Goal: Information Seeking & Learning: Learn about a topic

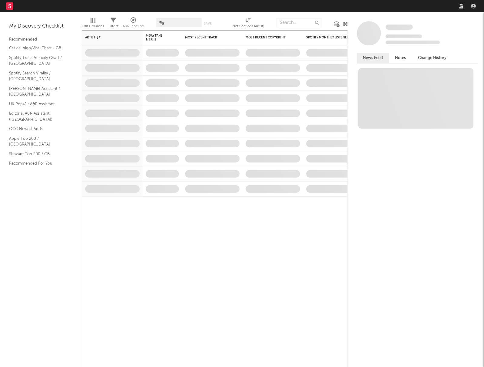
select select "recorded_music"
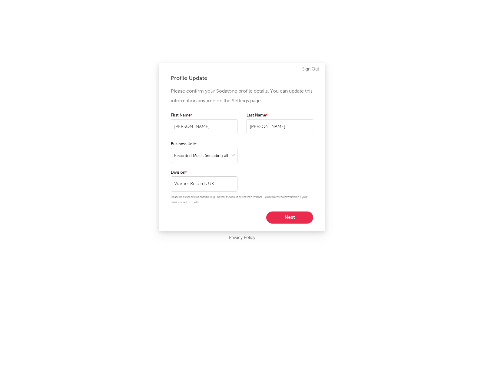
click at [296, 220] on button "Next" at bounding box center [289, 218] width 47 height 12
select select "marketing"
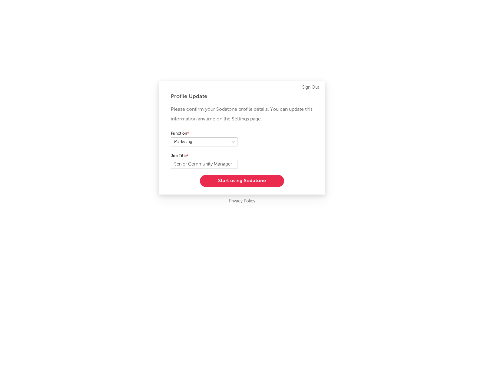
click at [250, 184] on button "Start using Sodatone" at bounding box center [242, 181] width 84 height 12
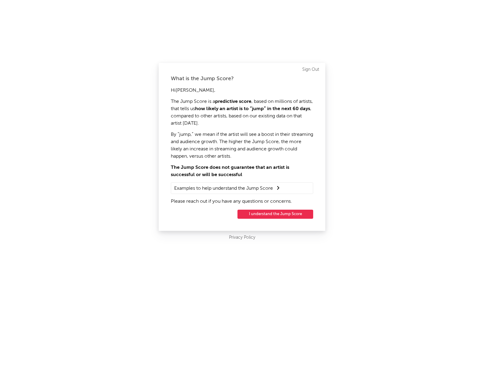
click at [269, 215] on button "I understand the Jump Score" at bounding box center [275, 214] width 76 height 9
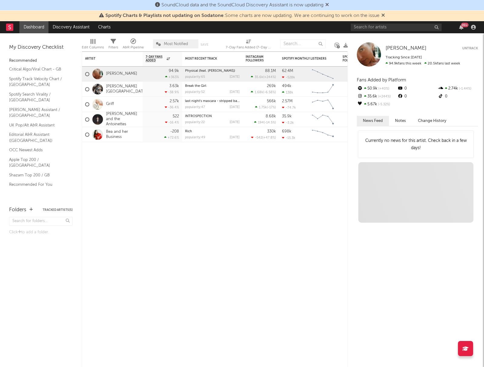
click at [383, 16] on icon at bounding box center [383, 15] width 4 height 5
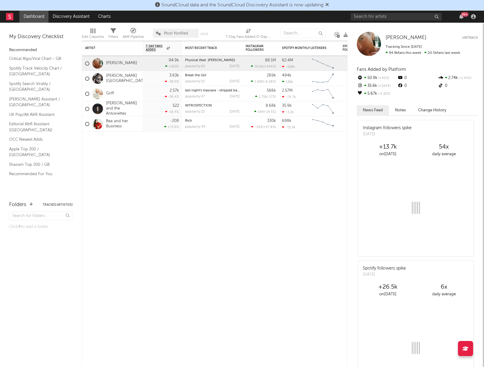
click at [329, 2] on icon at bounding box center [327, 4] width 4 height 5
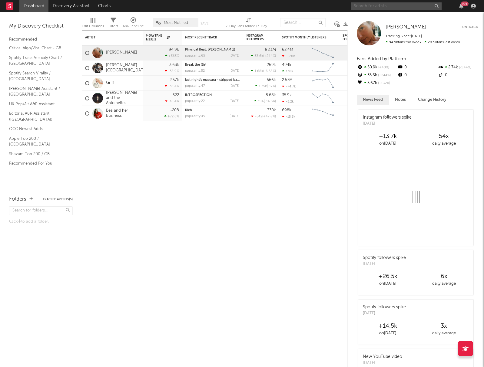
click at [375, 6] on input "text" at bounding box center [396, 6] width 91 height 8
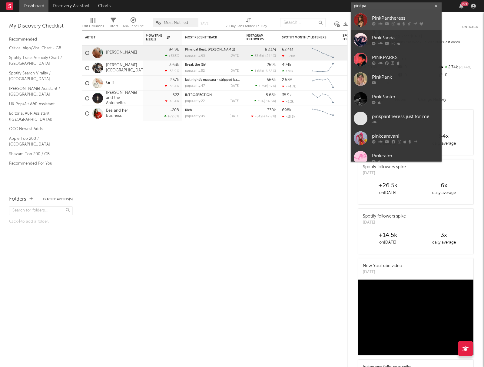
type input "pinkpa"
click at [385, 22] on icon at bounding box center [387, 24] width 4 height 4
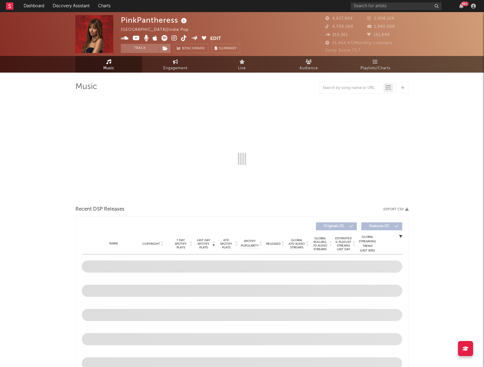
select select "6m"
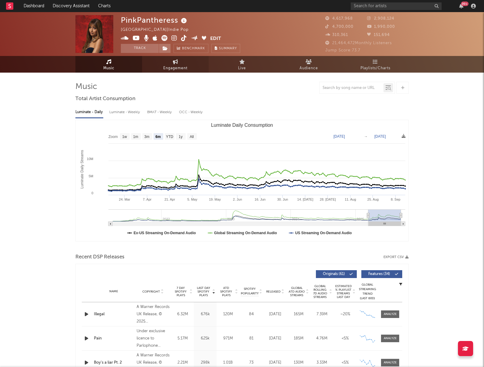
click at [174, 66] on span "Engagement" at bounding box center [175, 68] width 24 height 7
select select "1w"
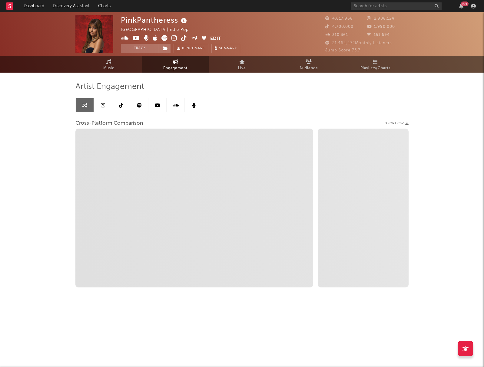
select select "1m"
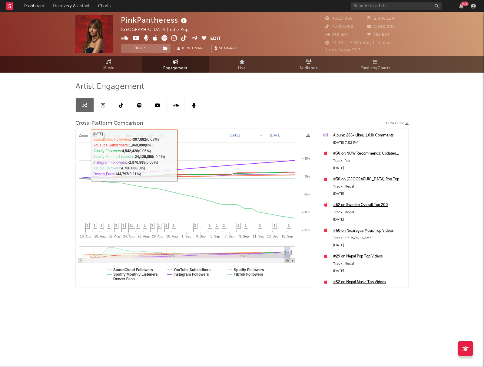
click at [102, 102] on link at bounding box center [103, 105] width 18 height 14
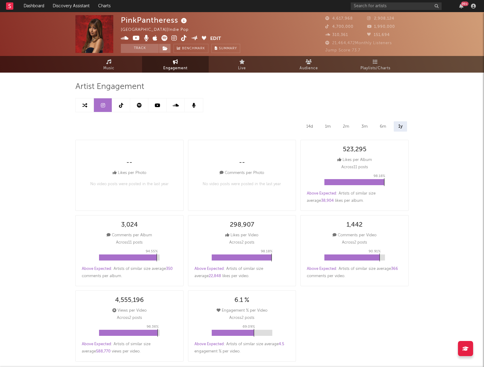
select select "6m"
click at [124, 103] on link at bounding box center [121, 105] width 18 height 14
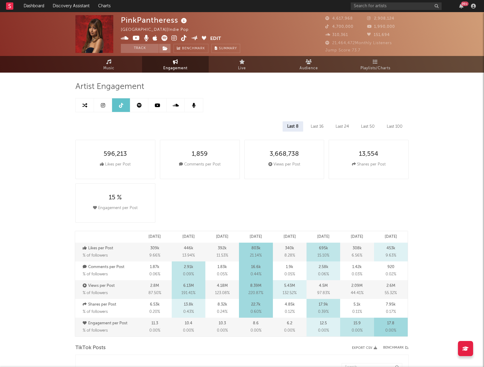
select select "6m"
click at [107, 109] on link at bounding box center [103, 105] width 18 height 14
select select "6m"
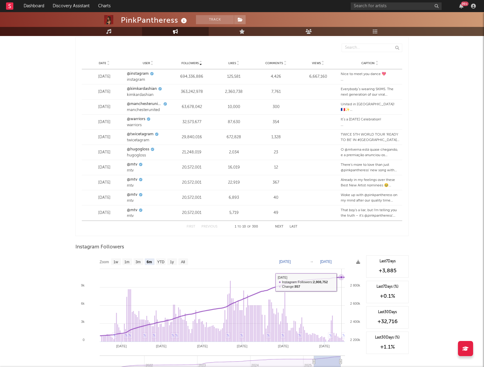
scroll to position [782, 0]
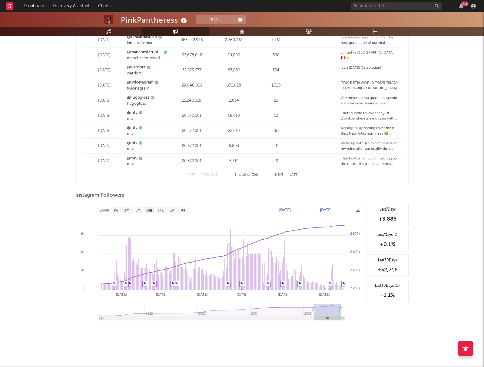
type input "[DATE]"
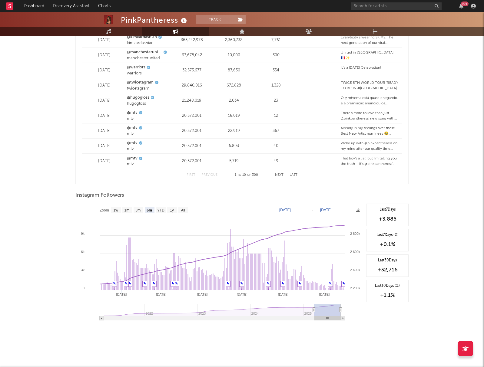
type input "[DATE]"
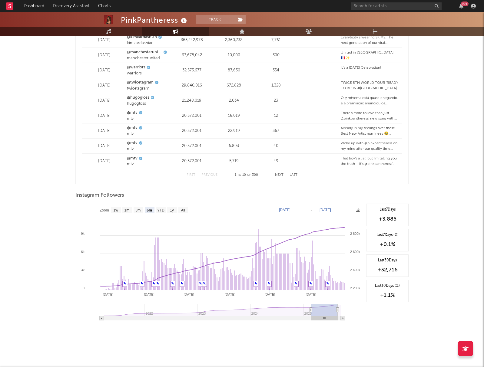
type input "[DATE]"
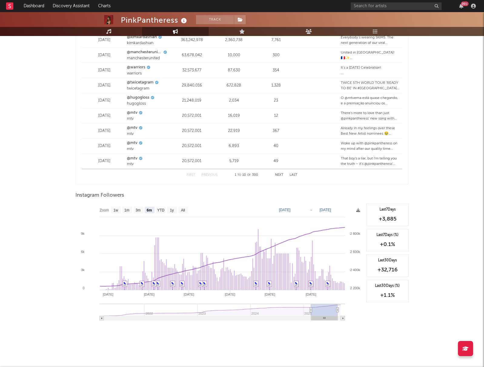
type input "[DATE]"
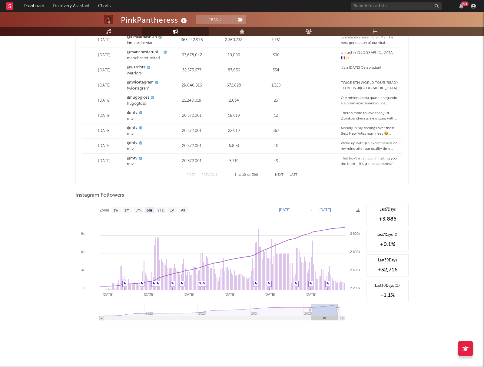
type input "[DATE]"
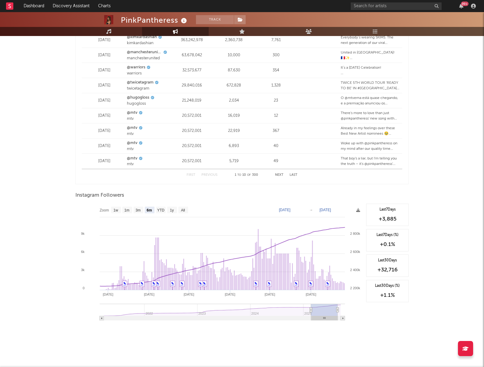
type input "[DATE]"
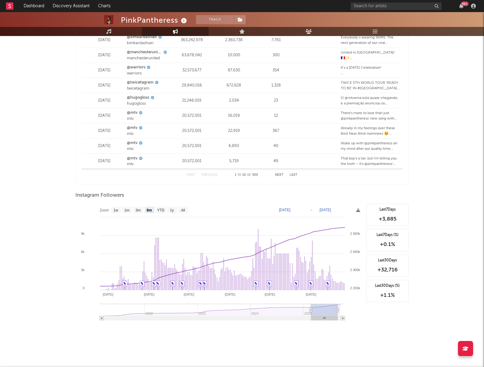
type input "[DATE]"
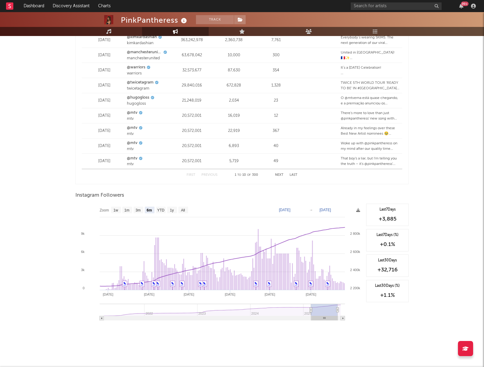
type input "[DATE]"
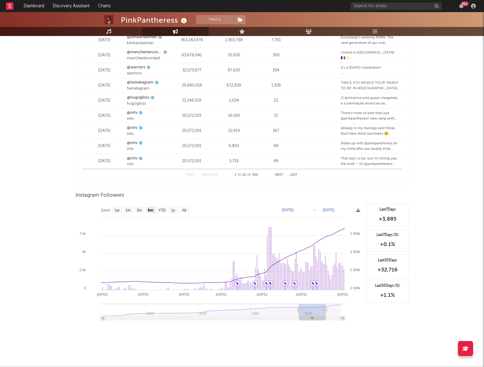
type input "[DATE]"
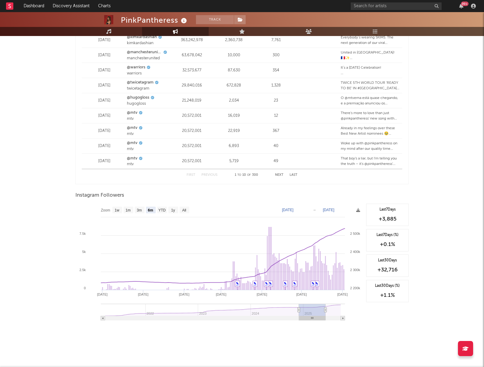
type input "[DATE]"
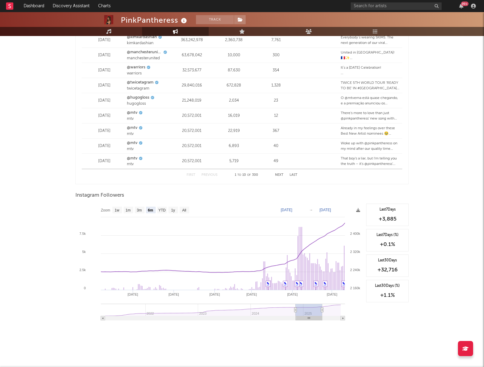
type input "[DATE]"
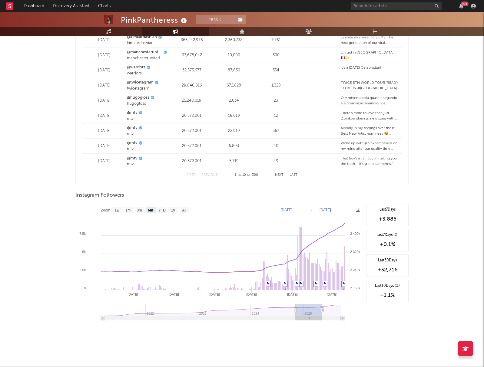
type input "[DATE]"
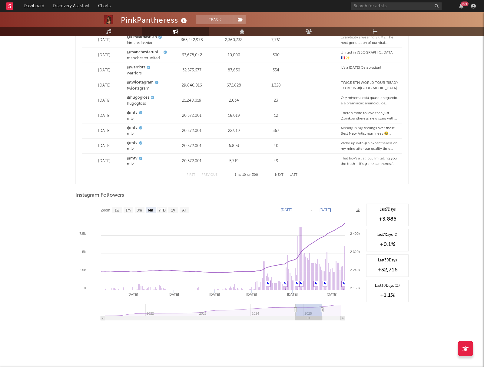
drag, startPoint x: 322, startPoint y: 319, endPoint x: 305, endPoint y: 319, distance: 17.3
click at [305, 319] on rect at bounding box center [309, 318] width 26 height 4
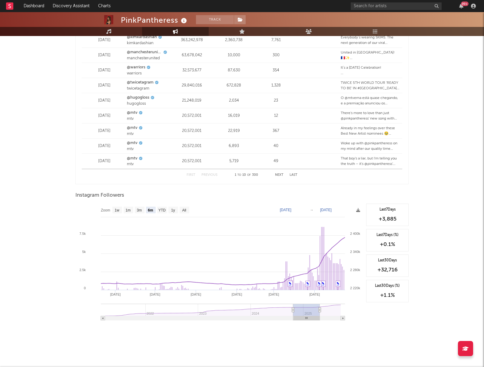
type input "[DATE]"
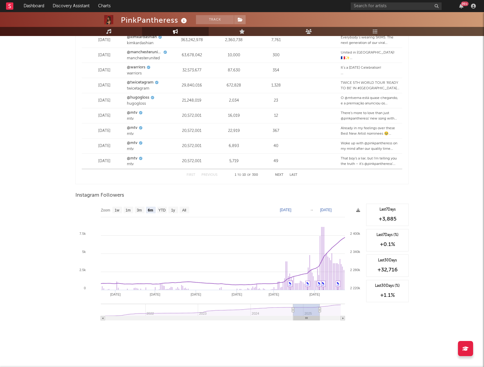
type input "[DATE]"
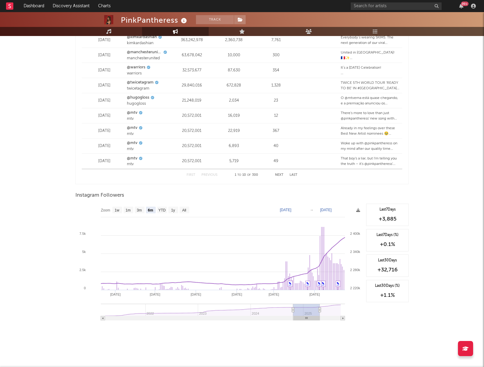
type input "[DATE]"
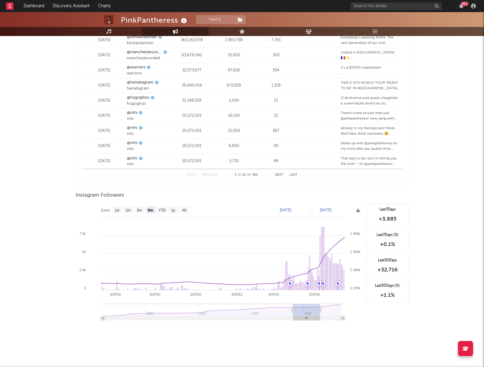
type input "[DATE]"
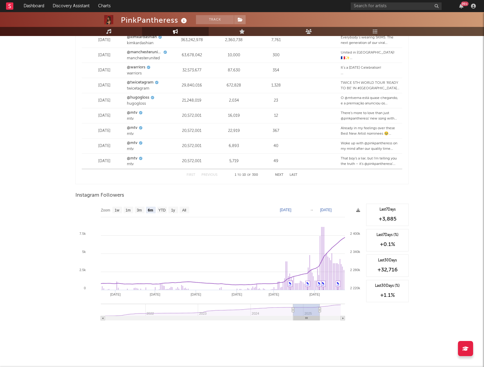
type input "[DATE]"
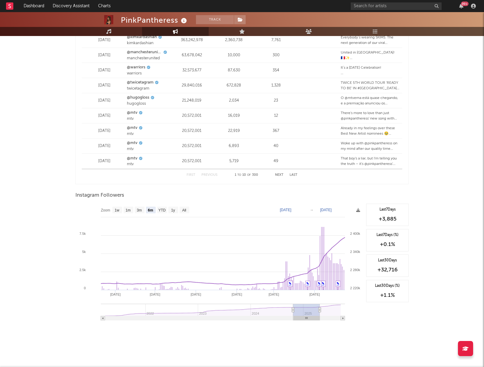
type input "[DATE]"
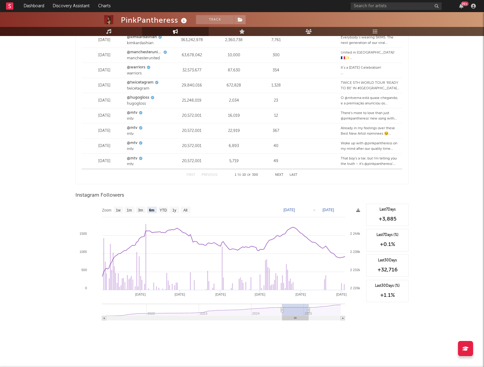
drag, startPoint x: 312, startPoint y: 317, endPoint x: 300, endPoint y: 318, distance: 11.8
click at [300, 318] on rect at bounding box center [295, 318] width 26 height 4
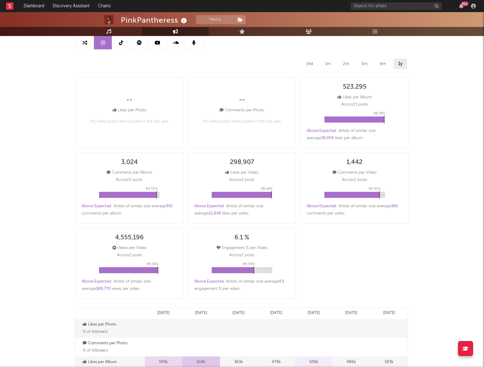
scroll to position [0, 0]
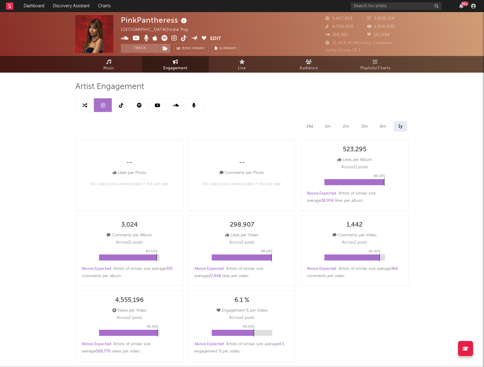
click at [125, 104] on link at bounding box center [121, 105] width 18 height 14
select select "6m"
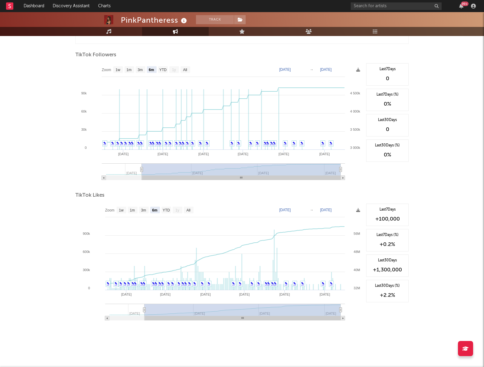
scroll to position [495, 0]
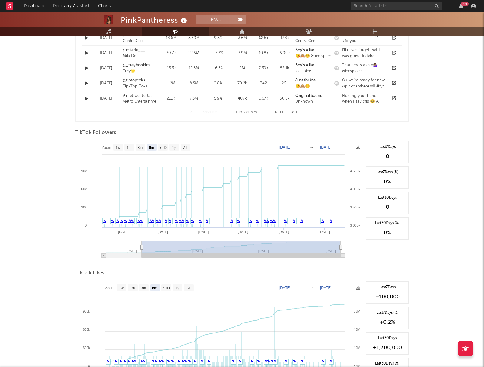
type input "[DATE]"
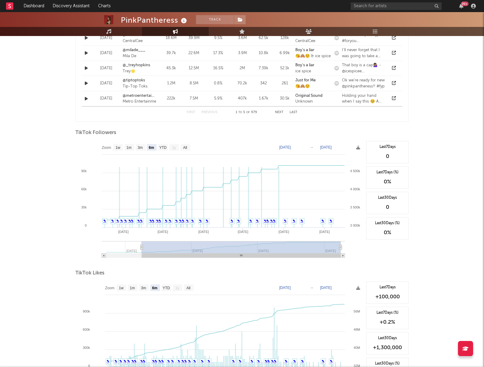
type input "[DATE]"
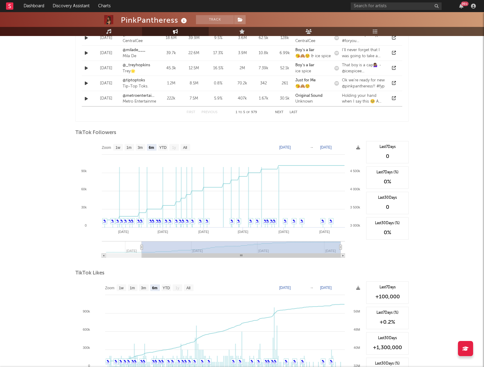
type input "[DATE]"
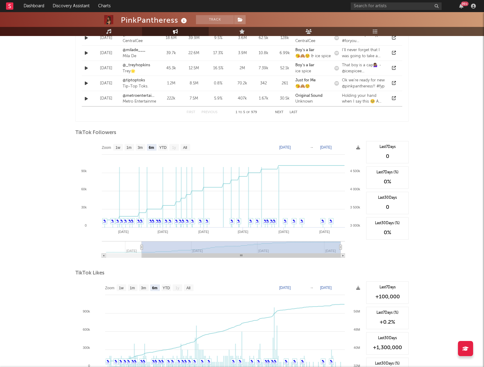
type input "[DATE]"
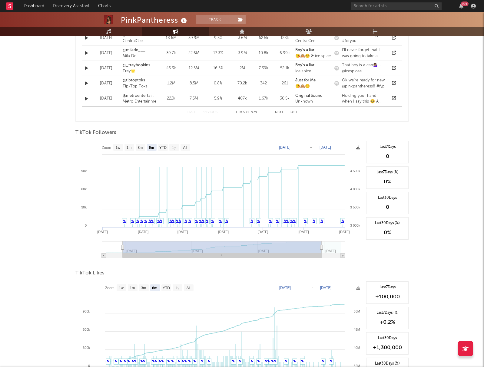
type input "[DATE]"
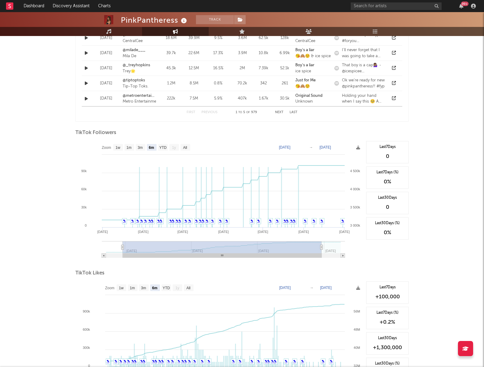
type input "[DATE]"
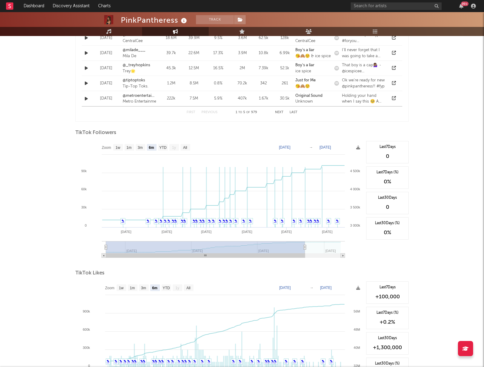
drag, startPoint x: 160, startPoint y: 256, endPoint x: 96, endPoint y: 256, distance: 64.2
click at [96, 256] on icon "Created with Highcharts 10.3.3 Apr '[DATE] Jun '[DATE] Aug '[DATE] Mar '[DATE] …" at bounding box center [219, 201] width 288 height 121
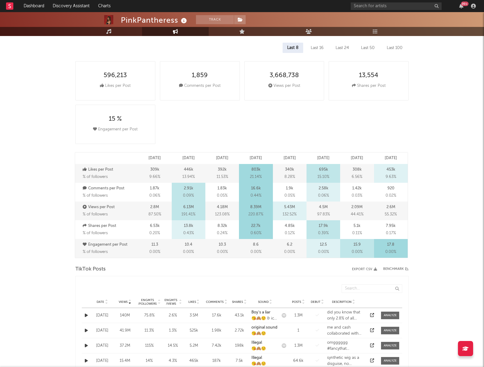
scroll to position [0, 0]
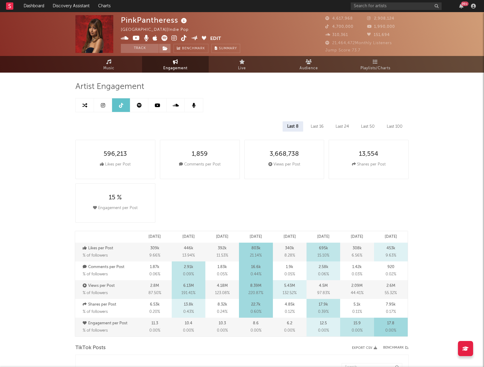
click at [138, 103] on icon at bounding box center [139, 105] width 5 height 5
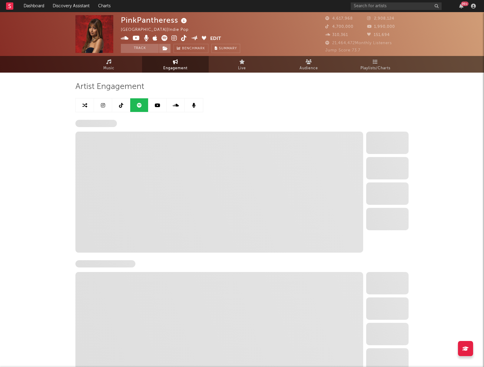
select select "6m"
select select "1w"
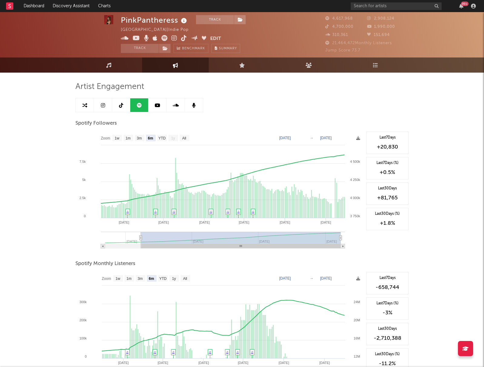
scroll to position [3, 0]
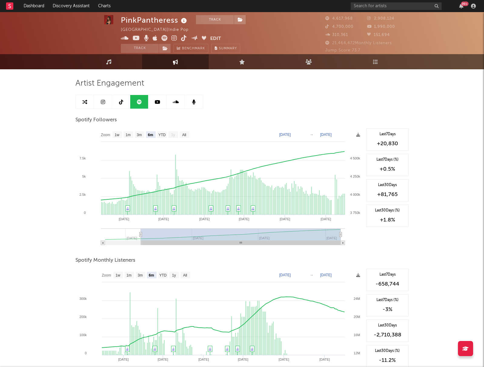
type input "[DATE]"
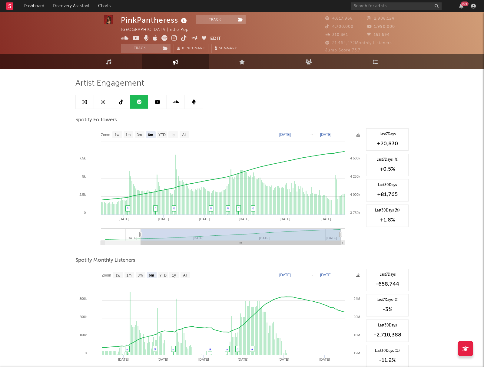
type input "[DATE]"
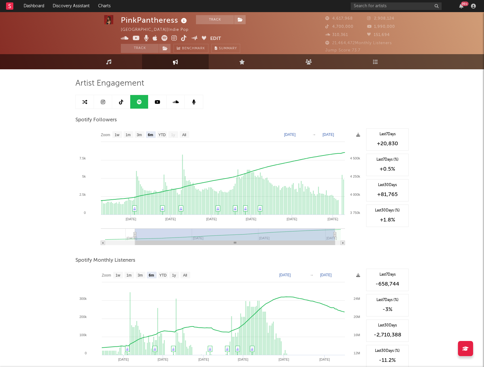
type input "[DATE]"
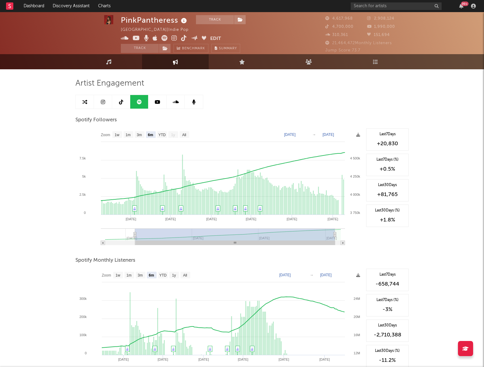
type input "[DATE]"
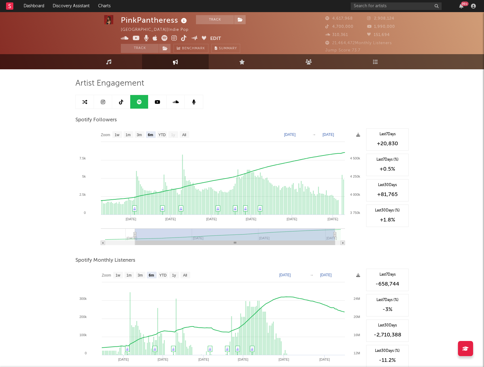
type input "[DATE]"
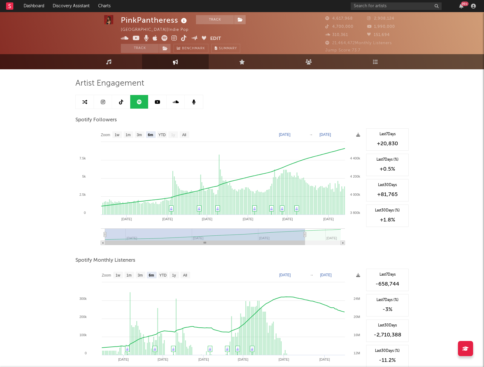
drag, startPoint x: 198, startPoint y: 243, endPoint x: 132, endPoint y: 240, distance: 65.7
click at [132, 243] on rect at bounding box center [205, 243] width 200 height 4
click at [22, 168] on div "PinkPantheress Track [GEOGRAPHIC_DATA] | Indie Pop Edit Track Benchmark Summary…" at bounding box center [242, 291] width 484 height 564
click at [162, 102] on link at bounding box center [157, 102] width 18 height 14
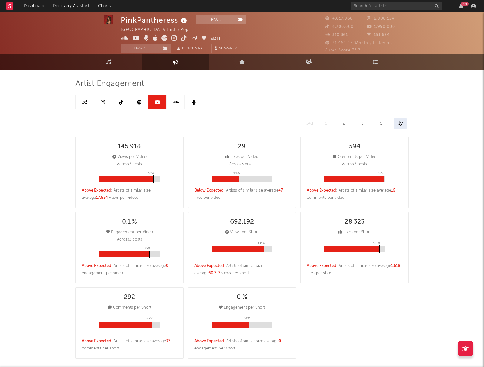
select select "6m"
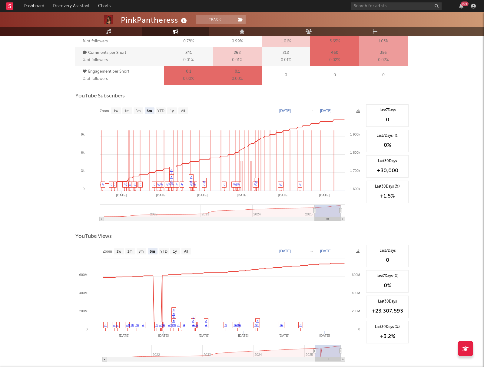
scroll to position [451, 0]
type input "[DATE]"
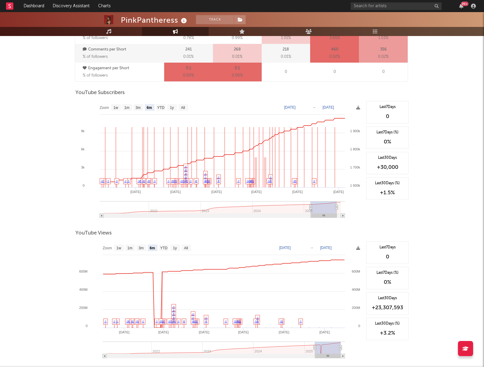
type input "[DATE]"
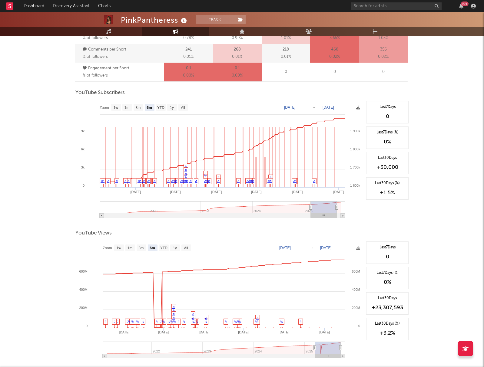
type input "[DATE]"
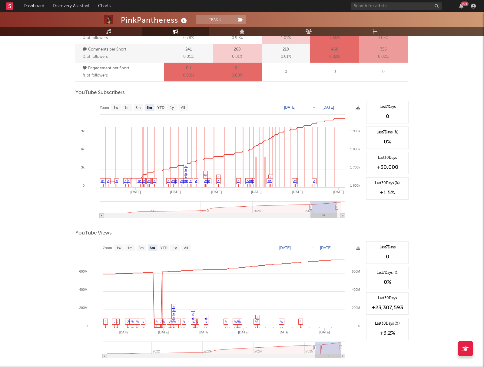
type input "[DATE]"
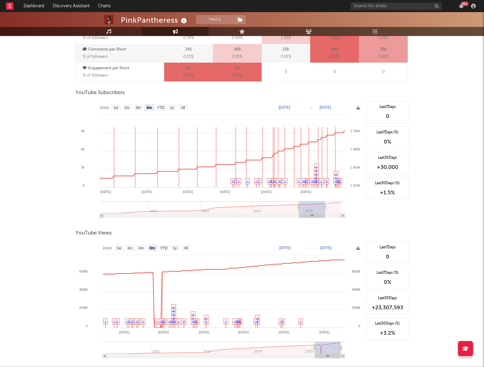
type input "[DATE]"
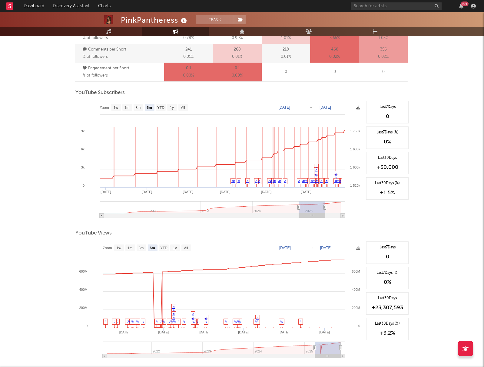
type input "[DATE]"
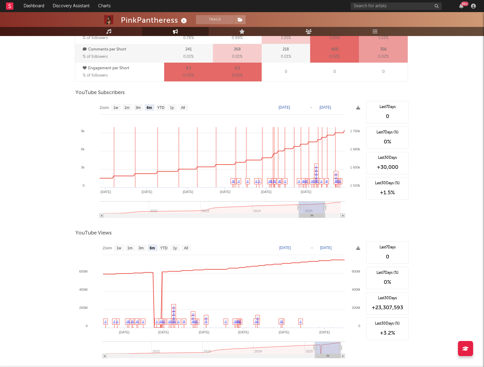
type input "[DATE]"
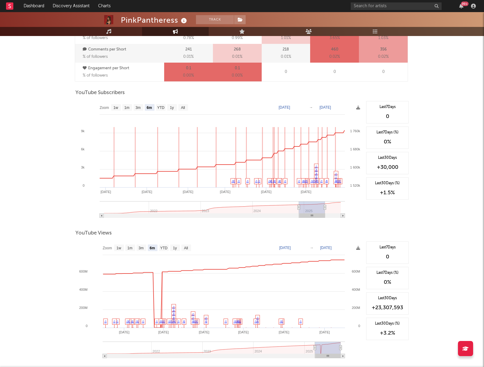
type input "[DATE]"
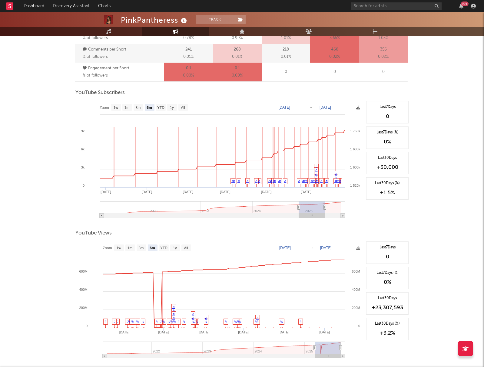
type input "[DATE]"
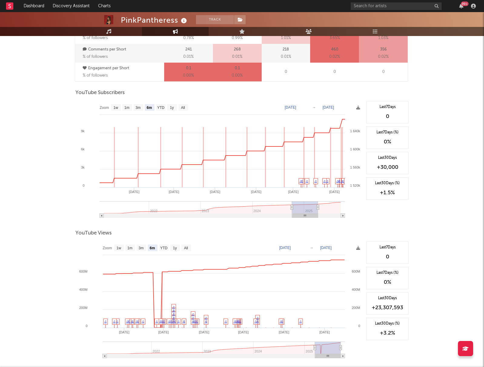
type input "[DATE]"
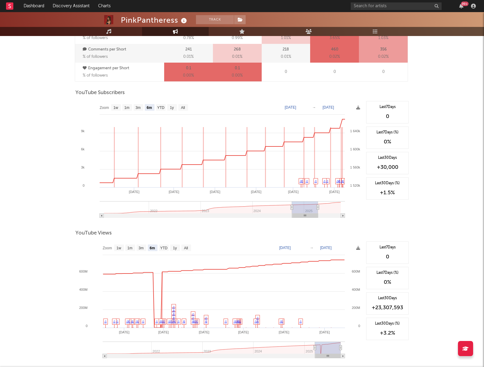
type input "[DATE]"
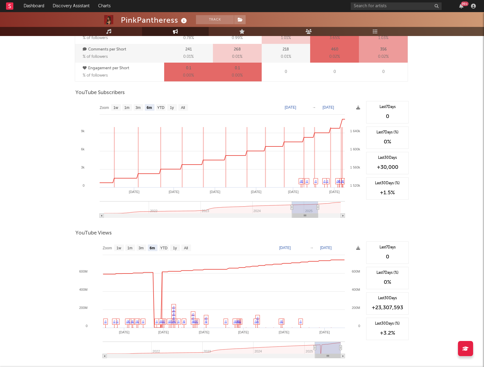
type input "[DATE]"
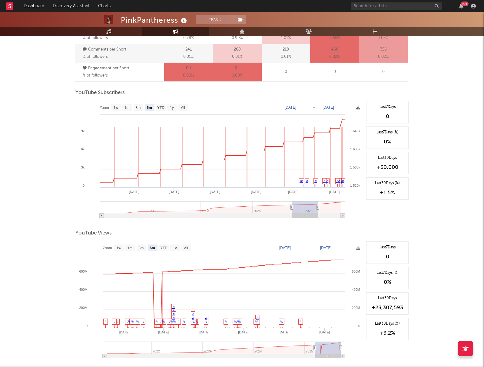
type input "[DATE]"
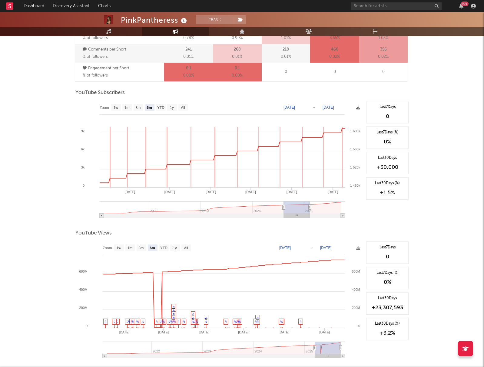
drag, startPoint x: 323, startPoint y: 217, endPoint x: 292, endPoint y: 217, distance: 31.5
click at [292, 217] on rect at bounding box center [297, 216] width 26 height 4
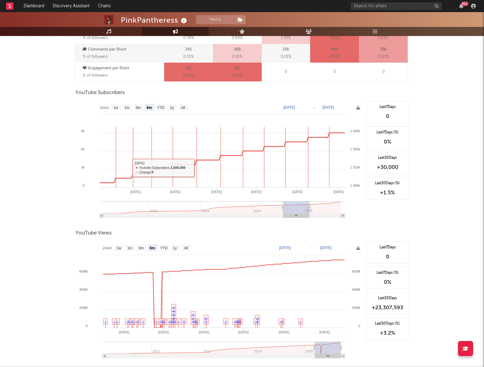
scroll to position [452, 0]
